Goal: Task Accomplishment & Management: Use online tool/utility

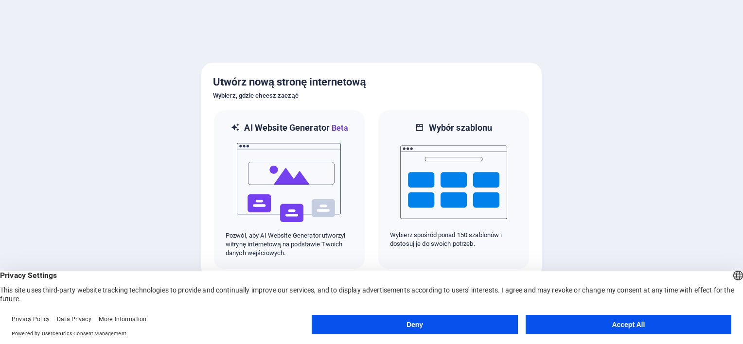
click at [671, 322] on button "Accept All" at bounding box center [628, 324] width 206 height 19
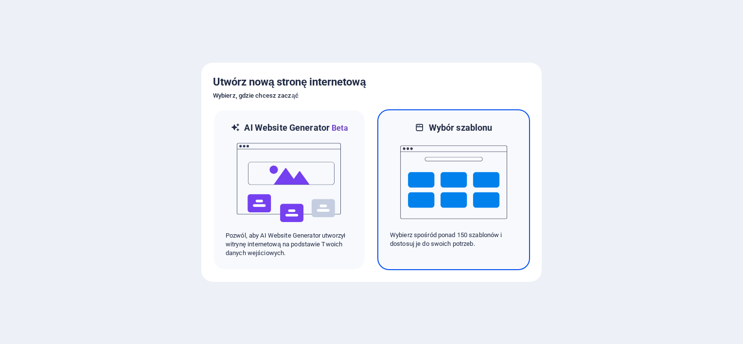
click at [458, 185] on img at bounding box center [453, 182] width 107 height 97
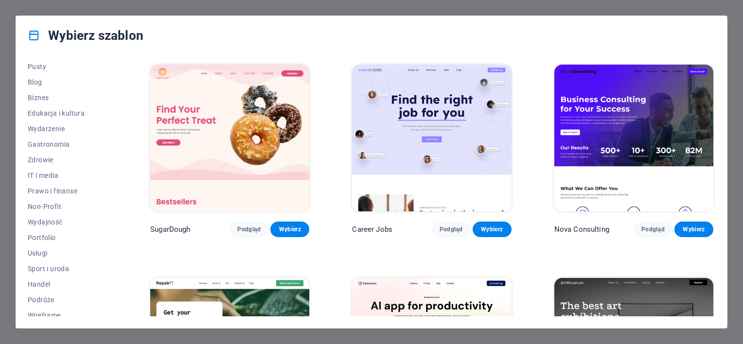
scroll to position [135, 0]
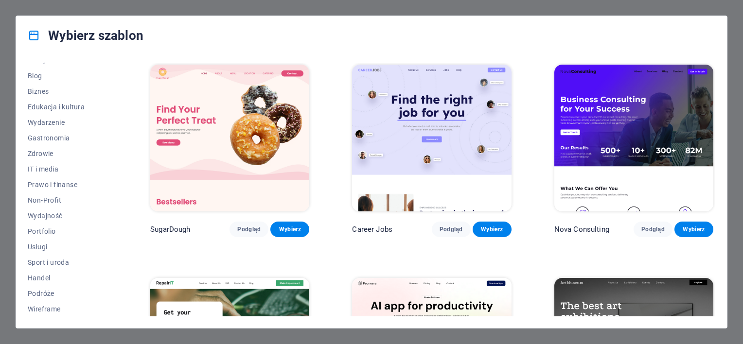
drag, startPoint x: 118, startPoint y: 234, endPoint x: 114, endPoint y: 145, distance: 88.6
click at [114, 145] on div "Wszystkie szablony Moje szablony Nowe Popularne Strona docelowa Witryna wielost…" at bounding box center [73, 190] width 91 height 254
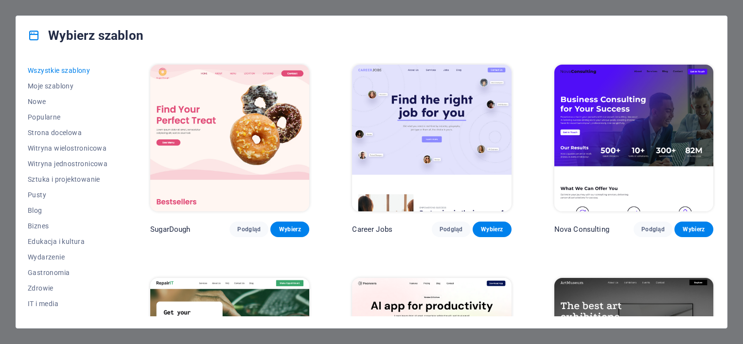
click at [119, 89] on div "Wszystkie szablony Moje szablony Nowe Popularne Strona docelowa Witryna wielost…" at bounding box center [73, 190] width 91 height 254
drag, startPoint x: 121, startPoint y: 89, endPoint x: 122, endPoint y: 122, distance: 33.6
click at [122, 122] on div "Wszystkie szablony Moje szablony Nowe Popularne Strona docelowa Witryna wielost…" at bounding box center [371, 191] width 710 height 273
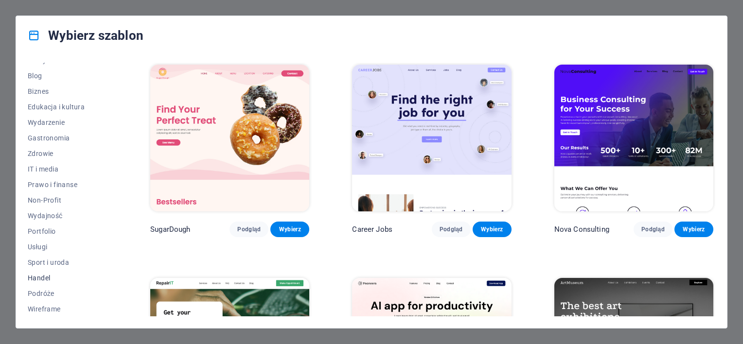
click at [45, 276] on span "Handel" at bounding box center [68, 278] width 80 height 8
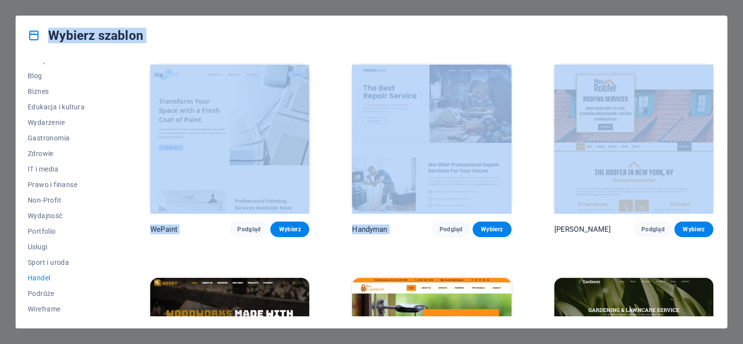
drag, startPoint x: 742, startPoint y: 126, endPoint x: 744, endPoint y: 240, distance: 113.7
click at [742, 240] on html "airlink.website Naciśnij [Ctrl] + [S], aby zapisać wszystkie zmiany po osiągnię…" at bounding box center [371, 172] width 743 height 344
click at [700, 39] on div "Wybierz szablon" at bounding box center [371, 35] width 710 height 39
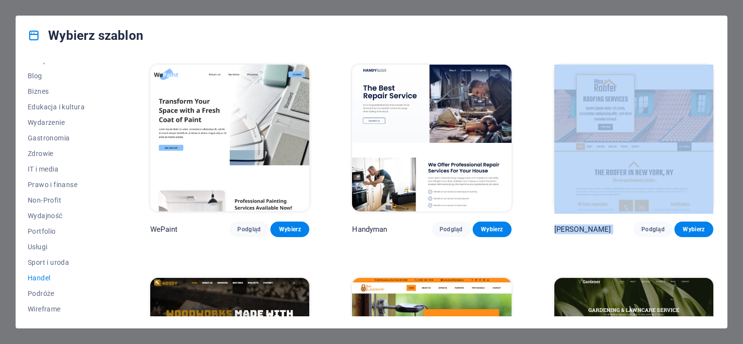
drag, startPoint x: 715, startPoint y: 147, endPoint x: 722, endPoint y: 214, distance: 67.4
click at [722, 214] on div "Wszystkie szablony Moje szablony Nowe Popularne Strona docelowa Witryna wielost…" at bounding box center [371, 191] width 710 height 273
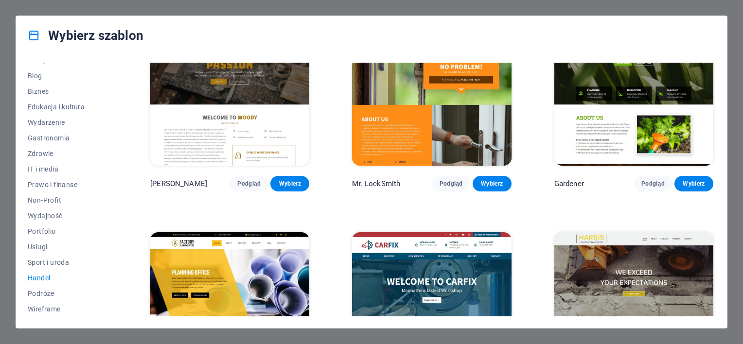
scroll to position [344, 0]
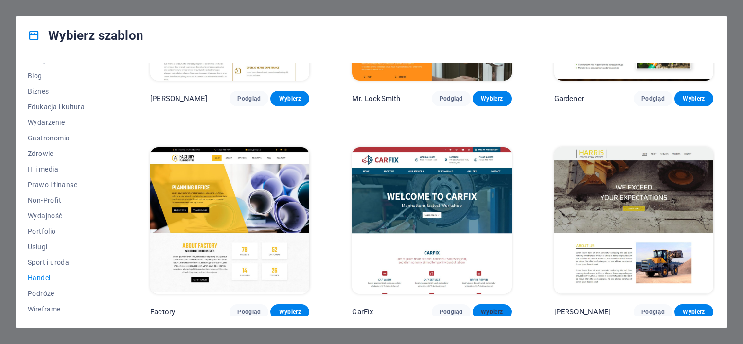
click at [490, 312] on span "Wybierz" at bounding box center [491, 312] width 23 height 8
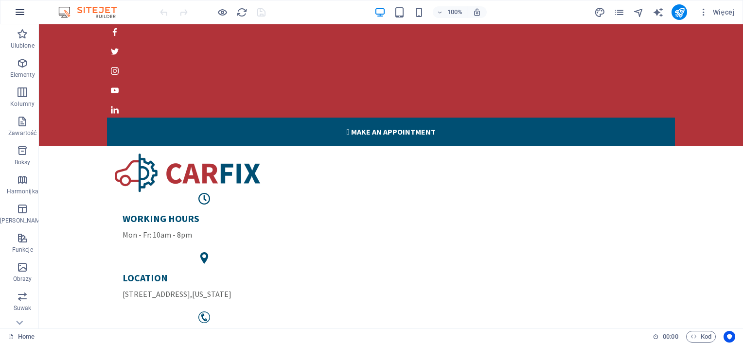
click at [18, 12] on icon "button" at bounding box center [20, 12] width 12 height 12
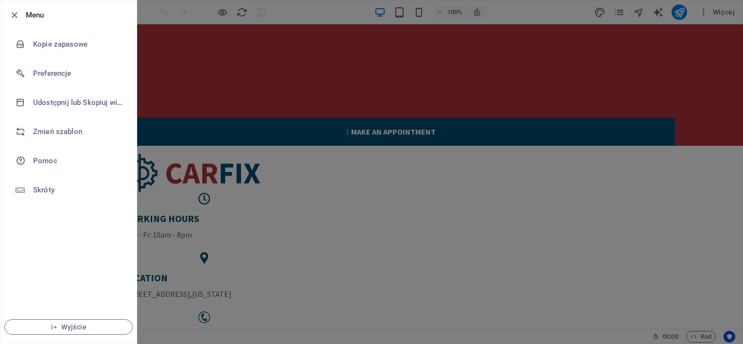
click at [568, 17] on div at bounding box center [371, 172] width 743 height 344
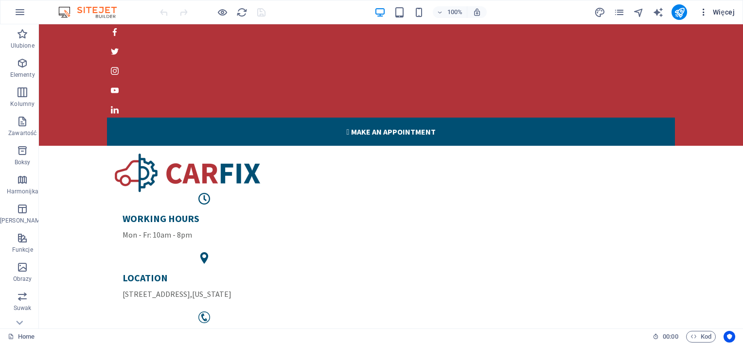
click at [725, 11] on span "Więcej" at bounding box center [716, 12] width 36 height 10
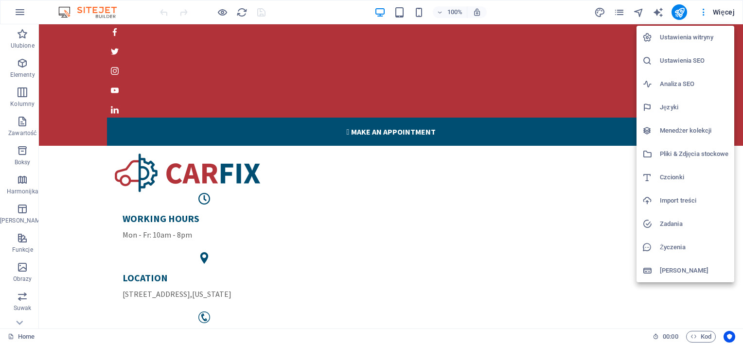
click at [16, 12] on div at bounding box center [371, 172] width 743 height 344
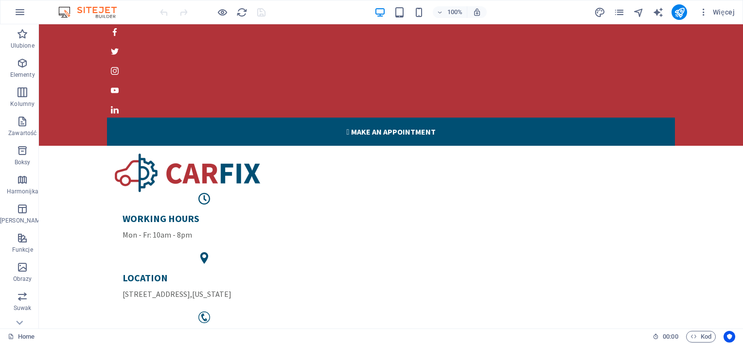
click at [16, 12] on icon "button" at bounding box center [20, 12] width 12 height 12
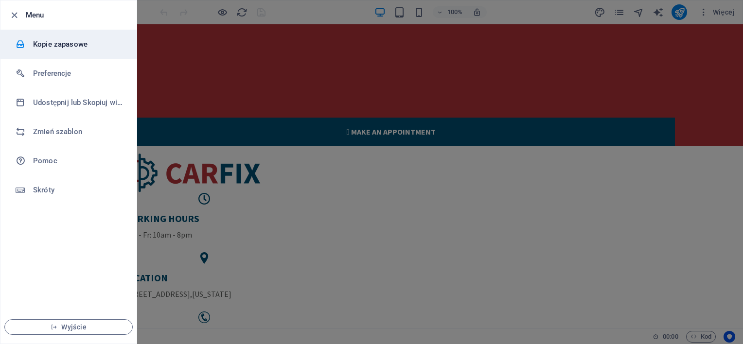
click at [52, 47] on h6 "Kopie zapasowe" at bounding box center [78, 44] width 90 height 12
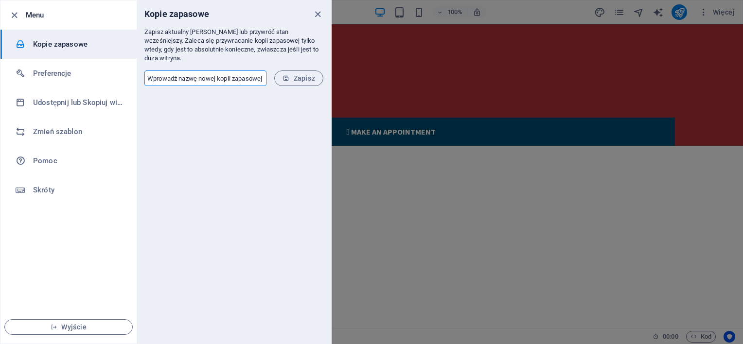
click at [225, 70] on input "text" at bounding box center [205, 78] width 122 height 16
type input "1"
click at [301, 73] on button "Zapisz" at bounding box center [298, 78] width 49 height 16
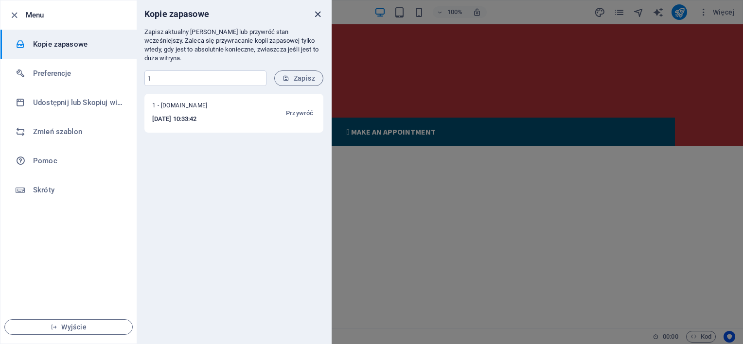
click at [317, 13] on icon "close" at bounding box center [317, 14] width 11 height 11
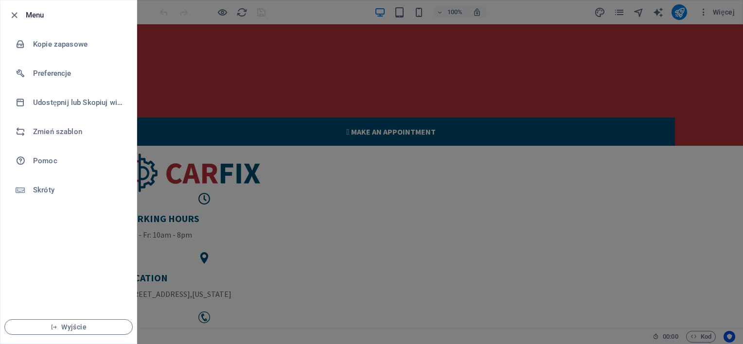
click at [533, 192] on div at bounding box center [371, 172] width 743 height 344
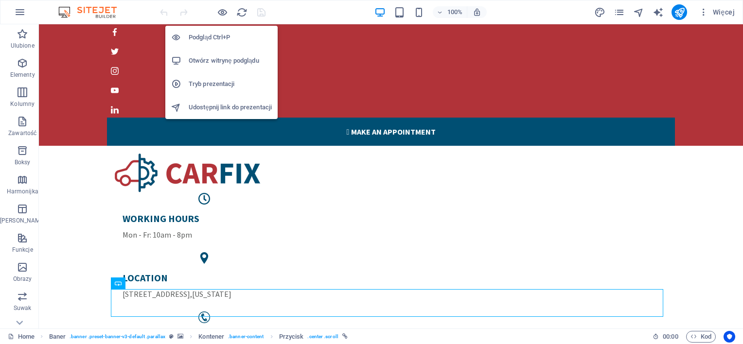
click at [222, 62] on h6 "Otwórz witrynę podglądu" at bounding box center [230, 61] width 83 height 12
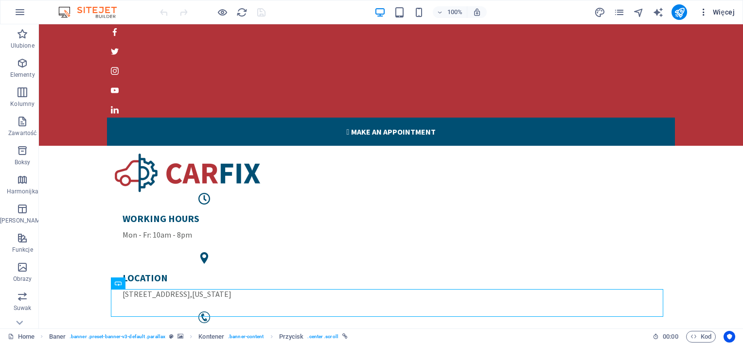
click at [728, 13] on span "Więcej" at bounding box center [716, 12] width 36 height 10
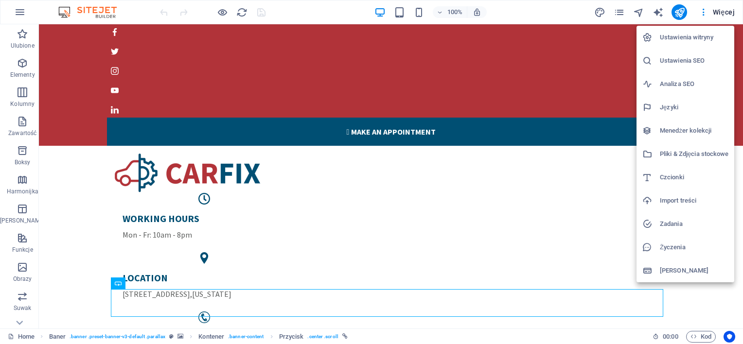
click at [399, 14] on div at bounding box center [371, 172] width 743 height 344
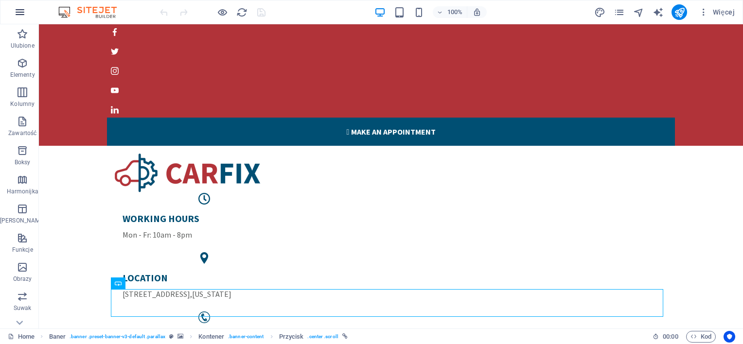
click at [15, 19] on button "button" at bounding box center [19, 11] width 23 height 23
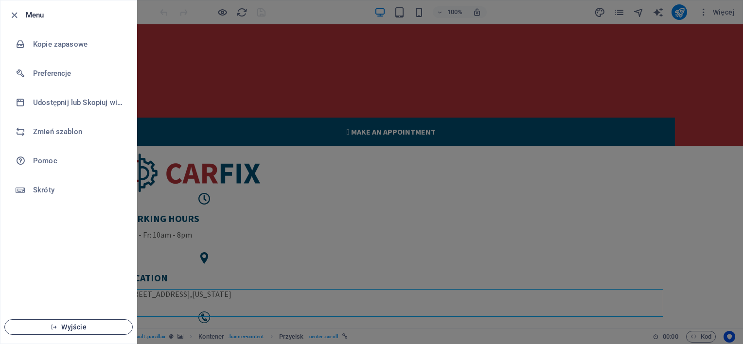
click at [80, 330] on span "Wyjście" at bounding box center [69, 327] width 112 height 8
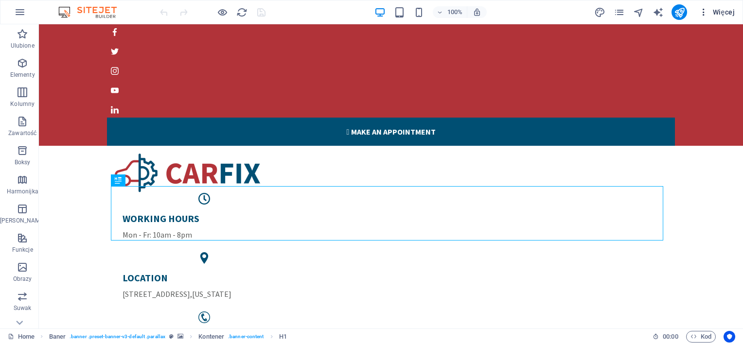
click at [702, 13] on icon "button" at bounding box center [703, 12] width 10 height 10
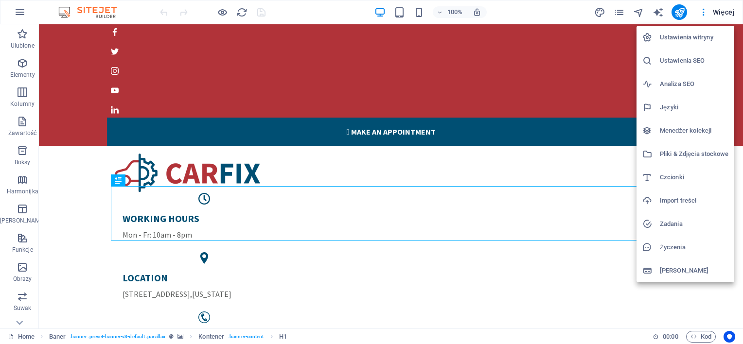
click at [733, 11] on div at bounding box center [371, 172] width 743 height 344
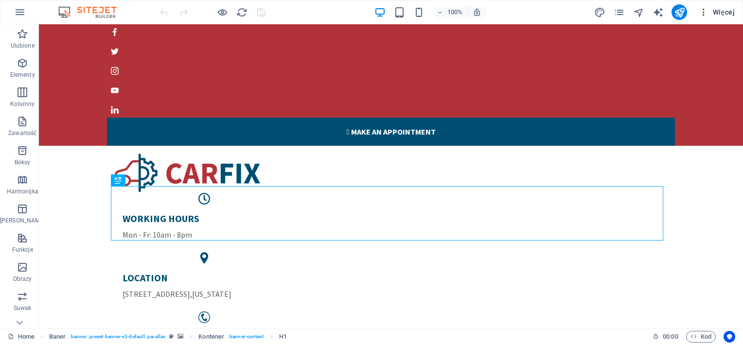
click at [728, 13] on span "Więcej" at bounding box center [716, 12] width 36 height 10
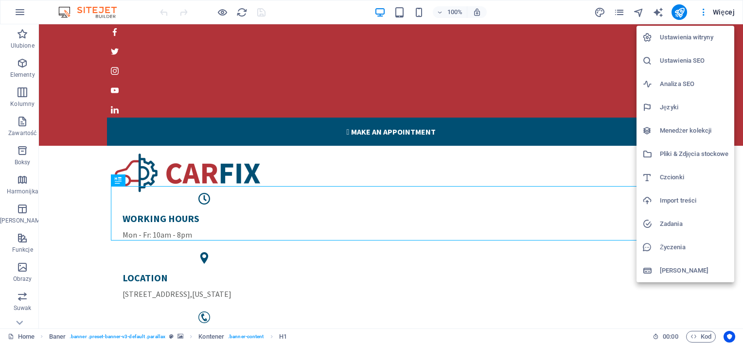
click at [329, 16] on div at bounding box center [371, 172] width 743 height 344
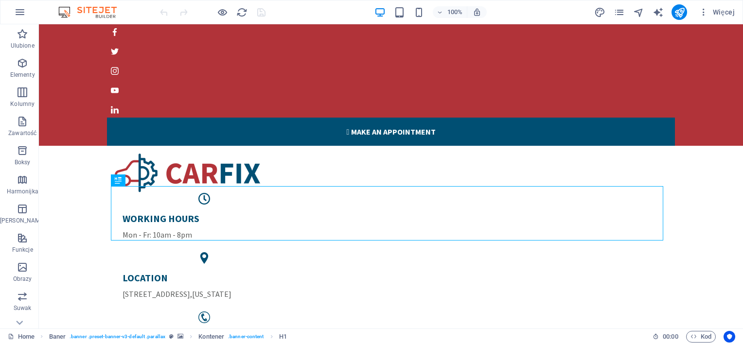
click at [258, 13] on div at bounding box center [212, 12] width 109 height 16
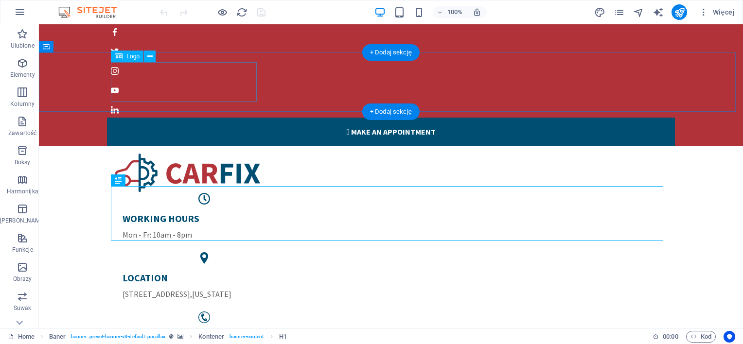
click at [201, 154] on div at bounding box center [391, 173] width 552 height 39
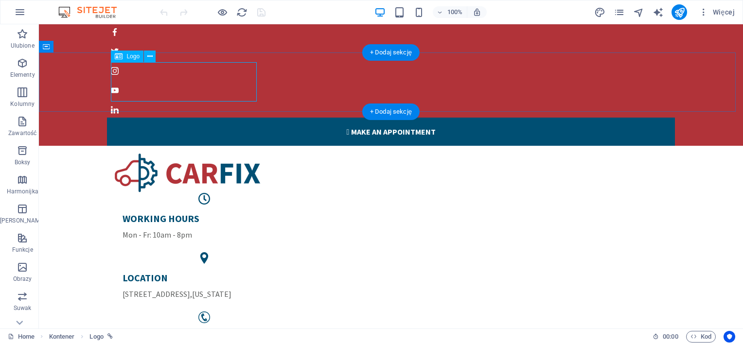
click at [172, 154] on div at bounding box center [391, 173] width 552 height 39
click at [286, 212] on div "WORKING HOURS Mon - Fr: 10am - 8pm" at bounding box center [203, 226] width 163 height 28
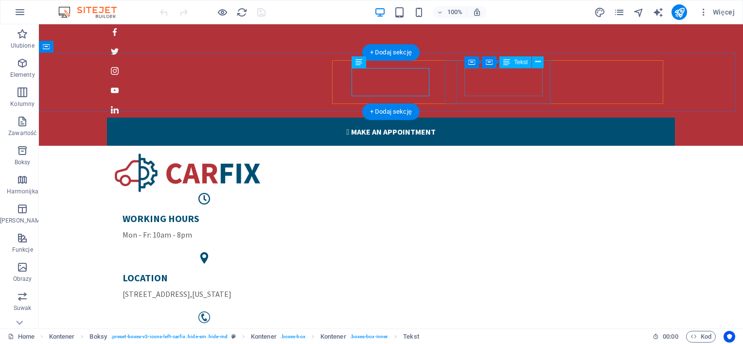
click at [286, 272] on div "LOCATION 770 11th Ave , New York" at bounding box center [203, 286] width 163 height 28
click at [190, 289] on span "[STREET_ADDRESS]" at bounding box center [156, 294] width 68 height 10
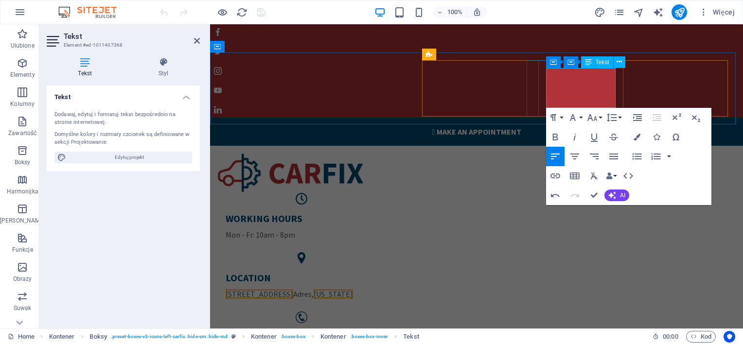
click at [353, 289] on span "[US_STATE]" at bounding box center [332, 294] width 39 height 10
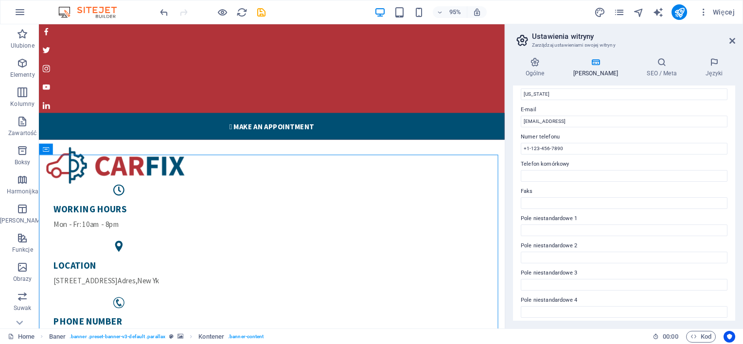
scroll to position [231, 0]
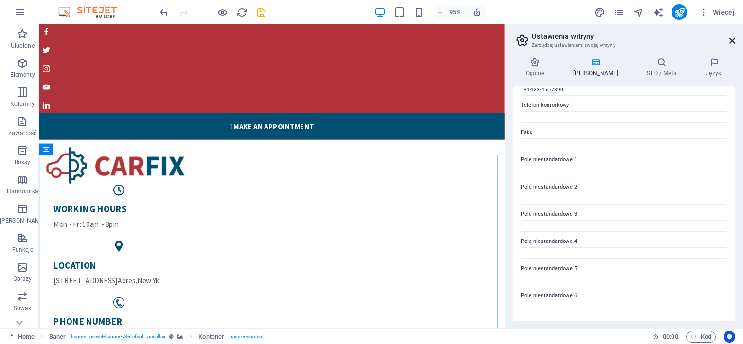
click at [732, 40] on icon at bounding box center [732, 41] width 6 height 8
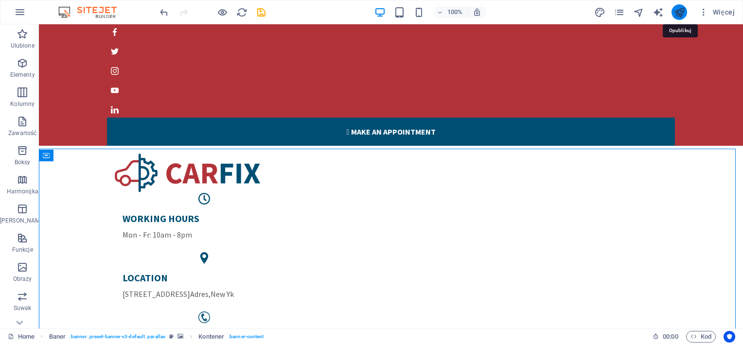
click at [680, 15] on icon "publish" at bounding box center [679, 12] width 11 height 11
checkbox input "false"
